Goal: Information Seeking & Learning: Learn about a topic

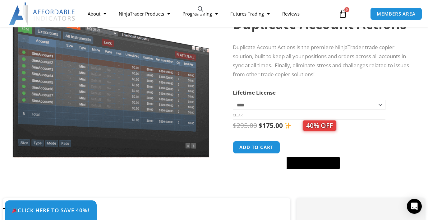
scroll to position [67, 0]
click at [377, 106] on select "**********" at bounding box center [309, 105] width 152 height 10
click at [399, 153] on div "Duplicate Account Actions quantity Add to cart @import url(//fonts.googleapis.c…" at bounding box center [322, 155] width 179 height 29
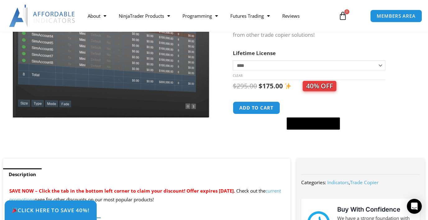
scroll to position [107, 0]
click at [169, 15] on span "Menu" at bounding box center [167, 16] width 6 height 11
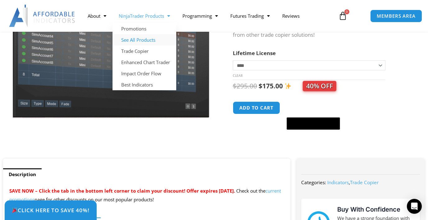
click at [157, 40] on link "See All Products" at bounding box center [144, 39] width 64 height 11
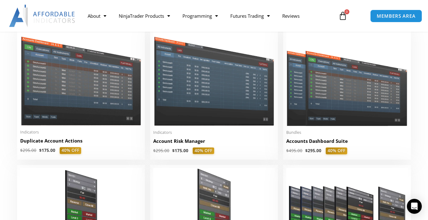
scroll to position [149, 0]
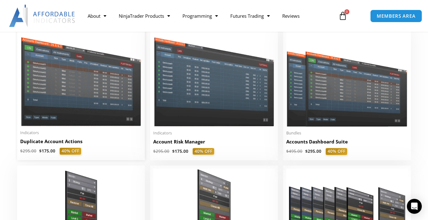
click at [33, 63] on img at bounding box center [80, 78] width 121 height 97
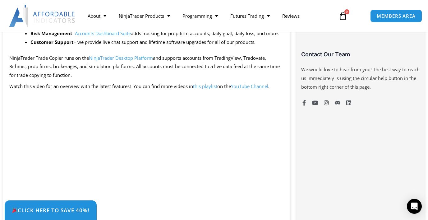
scroll to position [445, 0]
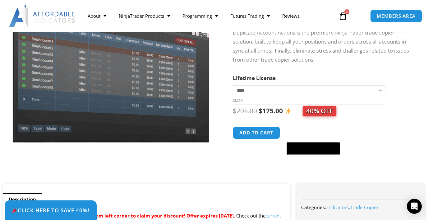
scroll to position [81, 0]
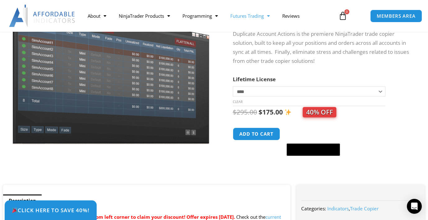
click at [267, 14] on span "Menu" at bounding box center [267, 16] width 6 height 11
click at [260, 31] on link "Getting Started" at bounding box center [247, 28] width 47 height 11
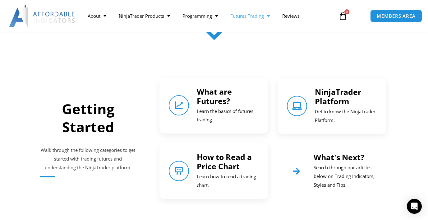
scroll to position [216, 0]
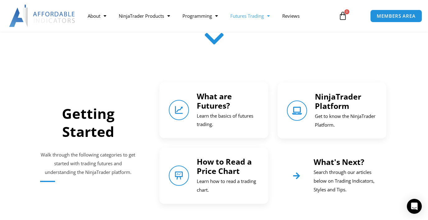
click at [354, 111] on div "NinjaTrader Platform Get to know the NinjaTrader Platform." at bounding box center [346, 111] width 62 height 38
click at [336, 110] on link "NinjaTrader Platform" at bounding box center [338, 101] width 46 height 20
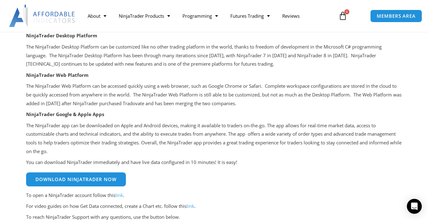
scroll to position [115, 0]
click at [403, 169] on div "NinjaTrader is a brokerage and software services company. The company currently…" at bounding box center [214, 153] width 388 height 310
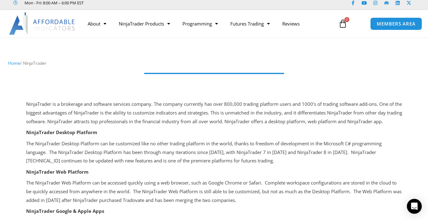
scroll to position [0, 0]
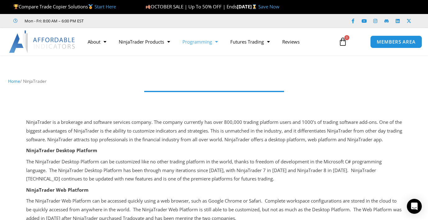
click at [214, 40] on span "Menu" at bounding box center [215, 41] width 6 height 11
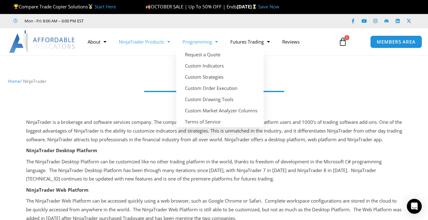
click at [167, 42] on span "Menu" at bounding box center [167, 41] width 6 height 11
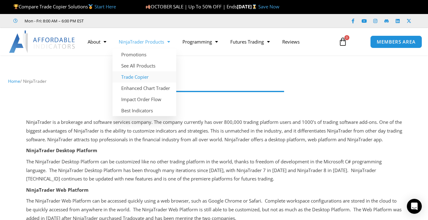
click at [141, 81] on link "Trade Copier" at bounding box center [144, 76] width 64 height 11
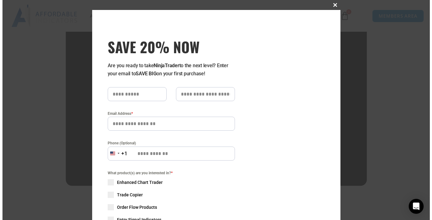
scroll to position [462, 0]
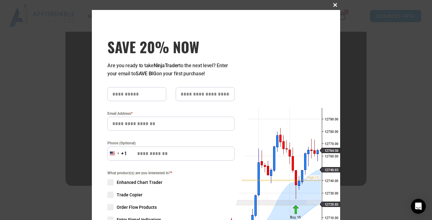
click at [336, 4] on span "SAVE 20% NOW popup" at bounding box center [335, 5] width 10 height 4
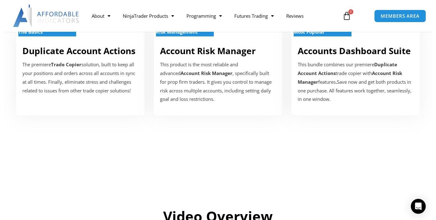
scroll to position [240, 0]
